Goal: Task Accomplishment & Management: Manage account settings

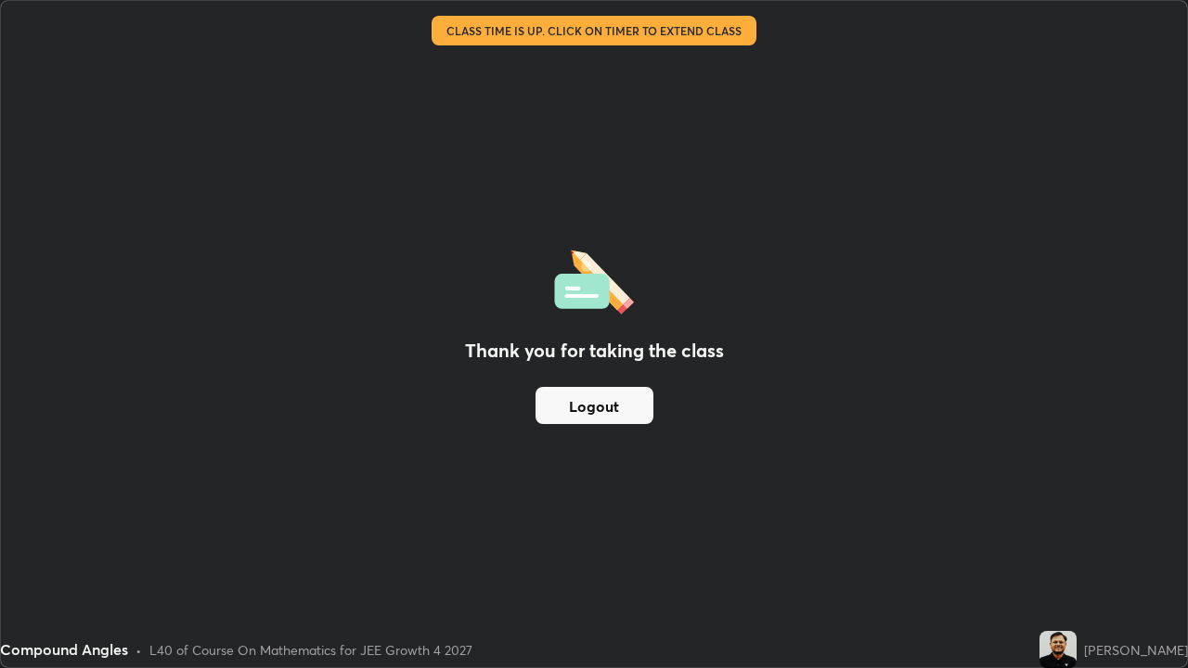
scroll to position [668, 1188]
click at [601, 410] on button "Logout" at bounding box center [595, 405] width 118 height 37
click at [601, 411] on button "Logout" at bounding box center [595, 405] width 118 height 37
click at [613, 410] on button "Logout" at bounding box center [595, 405] width 118 height 37
click at [614, 410] on button "Logout" at bounding box center [595, 405] width 118 height 37
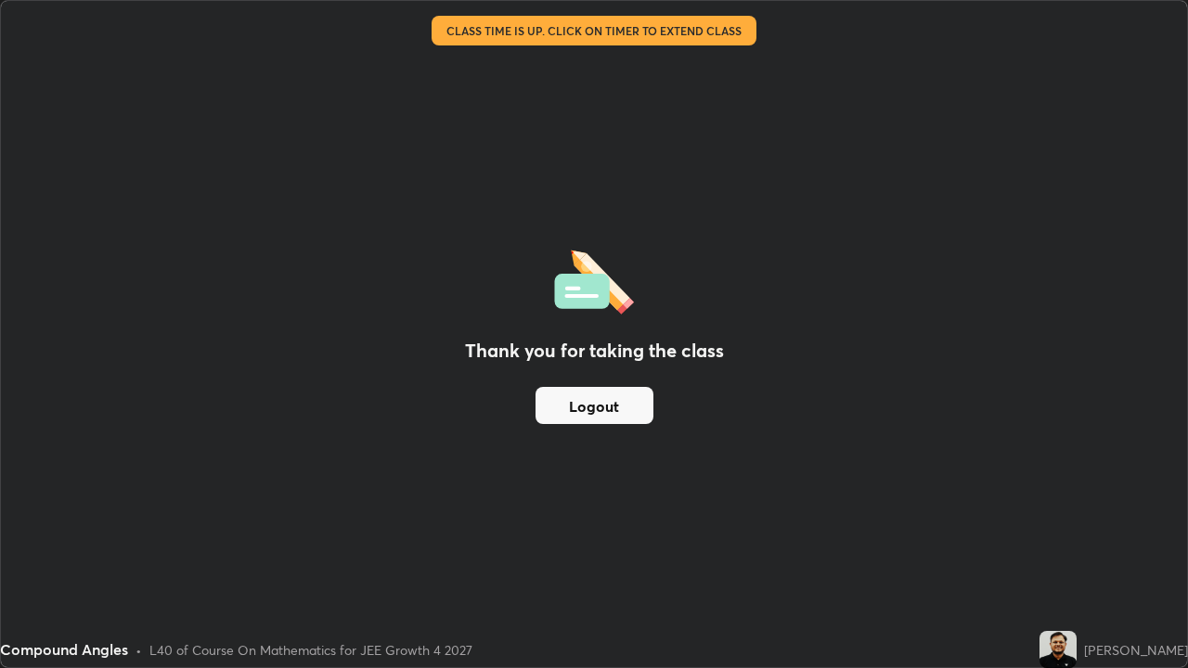
click at [611, 408] on button "Logout" at bounding box center [595, 405] width 118 height 37
click at [608, 402] on button "Logout" at bounding box center [595, 405] width 118 height 37
click at [613, 414] on button "Logout" at bounding box center [595, 405] width 118 height 37
click at [614, 414] on button "Logout" at bounding box center [595, 405] width 118 height 37
click at [607, 410] on button "Logout" at bounding box center [595, 405] width 118 height 37
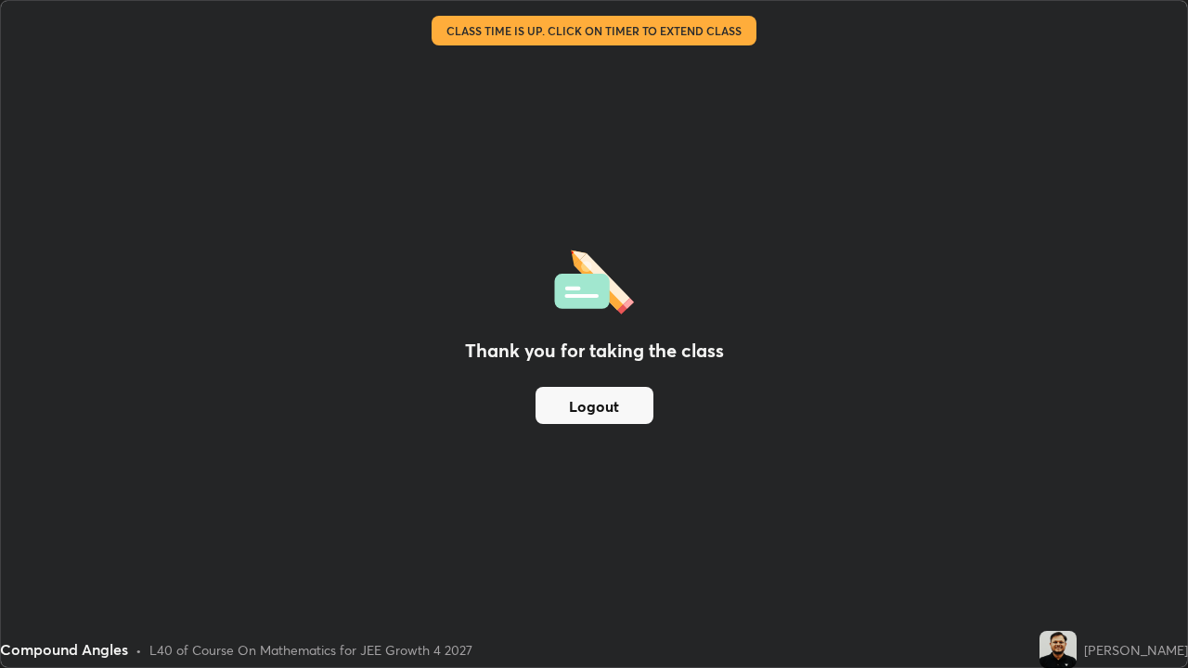
click at [603, 405] on button "Logout" at bounding box center [595, 405] width 118 height 37
click at [595, 402] on button "Logout" at bounding box center [595, 405] width 118 height 37
click at [588, 401] on button "Logout" at bounding box center [595, 405] width 118 height 37
click at [576, 402] on button "Logout" at bounding box center [595, 405] width 118 height 37
click at [569, 403] on button "Logout" at bounding box center [595, 405] width 118 height 37
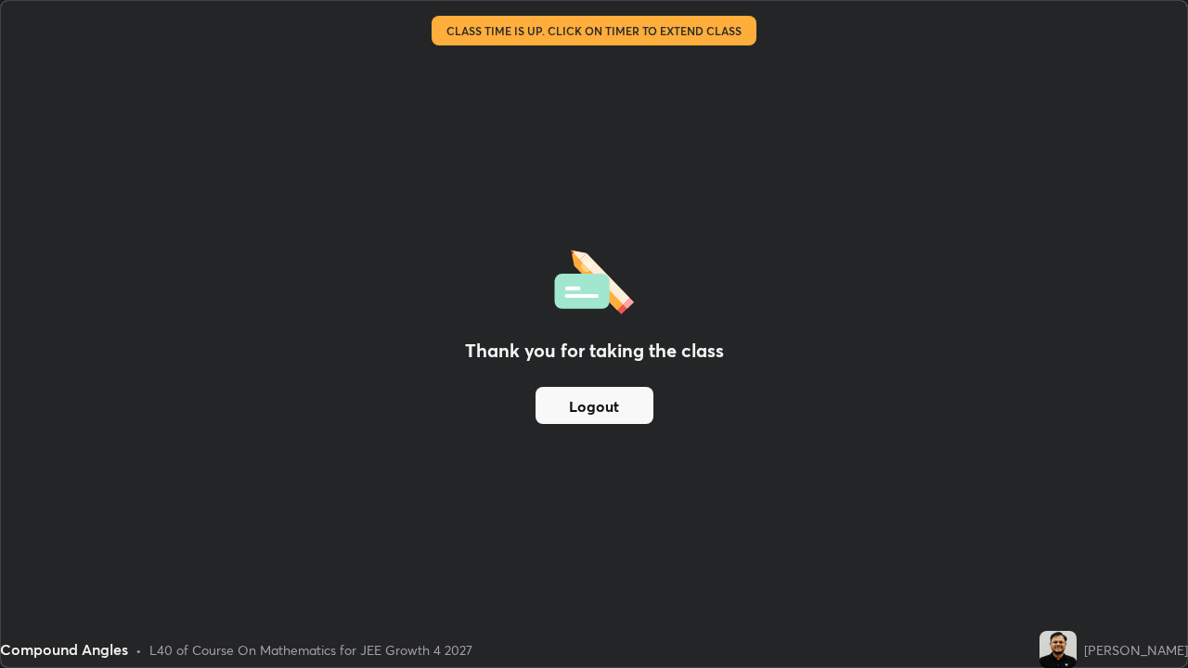
click at [561, 408] on button "Logout" at bounding box center [595, 405] width 118 height 37
click at [578, 397] on button "Logout" at bounding box center [595, 405] width 118 height 37
click at [588, 411] on button "Logout" at bounding box center [595, 405] width 118 height 37
click at [1077, 653] on img at bounding box center [1058, 649] width 37 height 37
click at [607, 411] on button "Logout" at bounding box center [595, 405] width 118 height 37
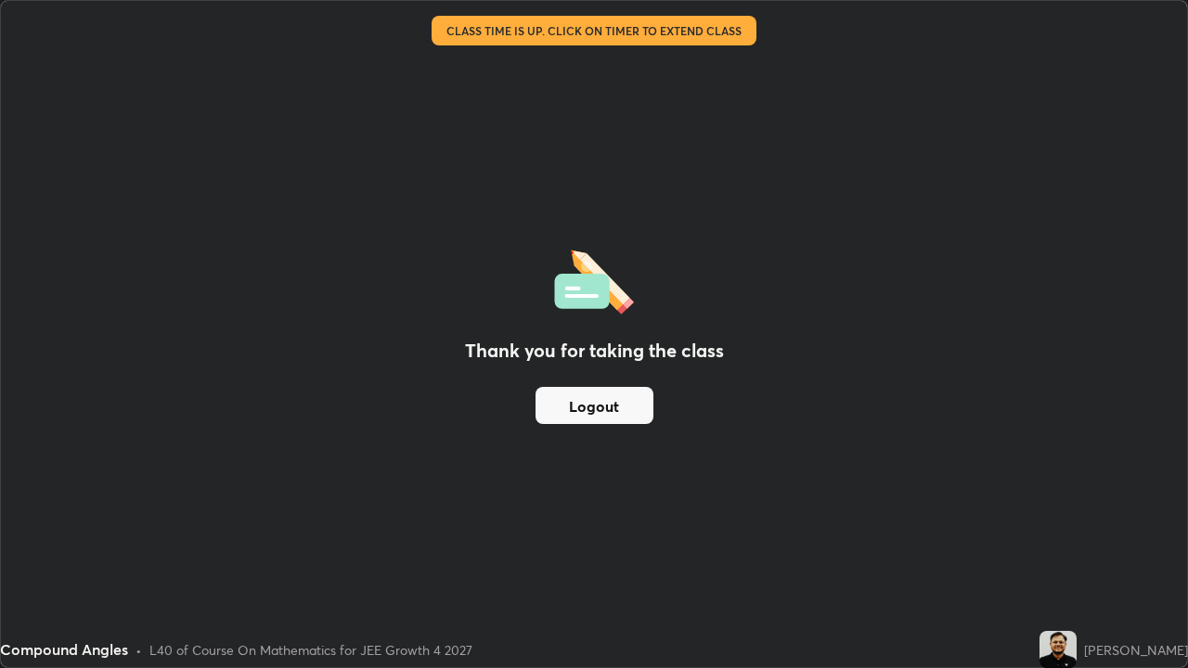
click at [614, 415] on button "Logout" at bounding box center [595, 405] width 118 height 37
click at [617, 414] on button "Logout" at bounding box center [595, 405] width 118 height 37
click at [641, 408] on button "Logout" at bounding box center [595, 405] width 118 height 37
click at [634, 413] on button "Logout" at bounding box center [595, 405] width 118 height 37
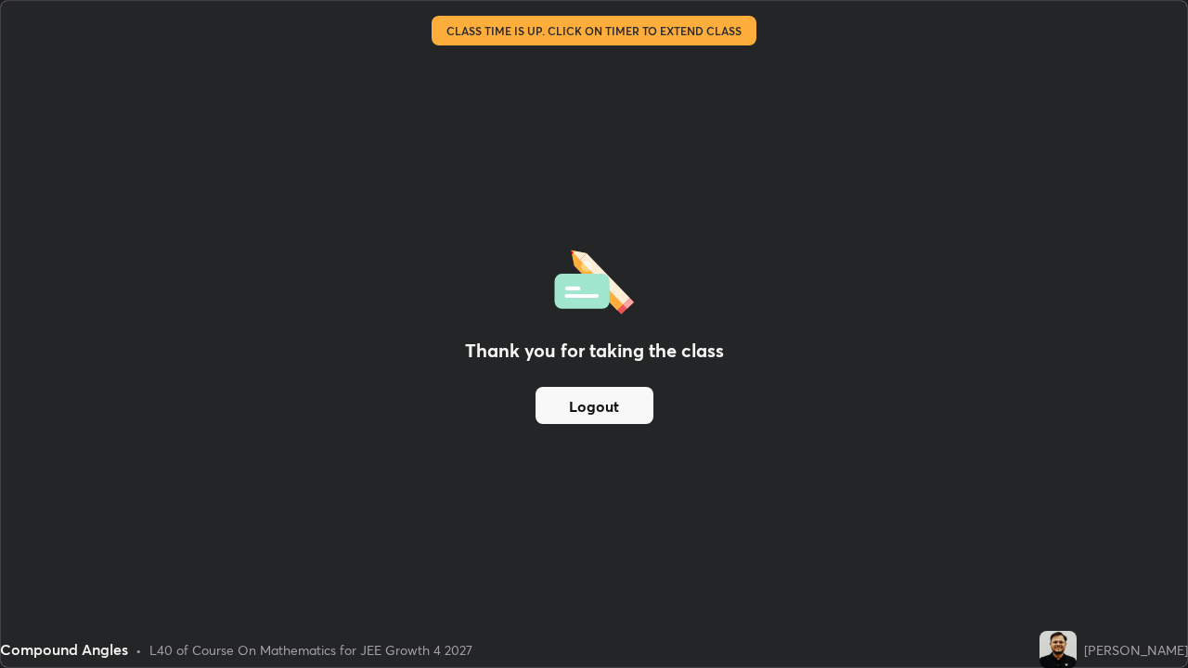
click at [564, 409] on button "Logout" at bounding box center [595, 405] width 118 height 37
click at [1003, 593] on div "Thank you for taking the class Logout" at bounding box center [594, 334] width 1186 height 667
